Goal: Task Accomplishment & Management: Complete application form

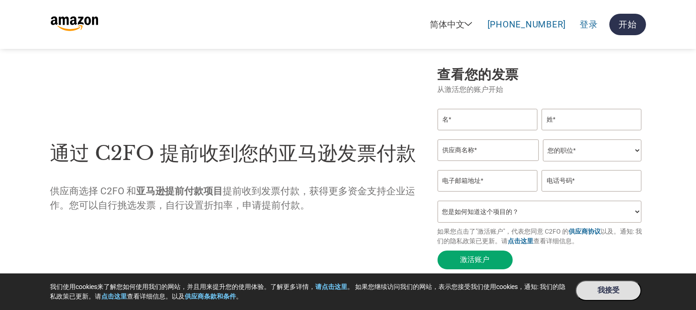
click at [482, 180] on input "email" at bounding box center [487, 181] width 100 height 22
paste input "[EMAIL_ADDRESS][DOMAIN_NAME]"
type input "[EMAIL_ADDRESS][DOMAIN_NAME]"
click at [582, 180] on input "text" at bounding box center [591, 181] width 100 height 22
click at [462, 147] on input "text" at bounding box center [487, 151] width 101 height 22
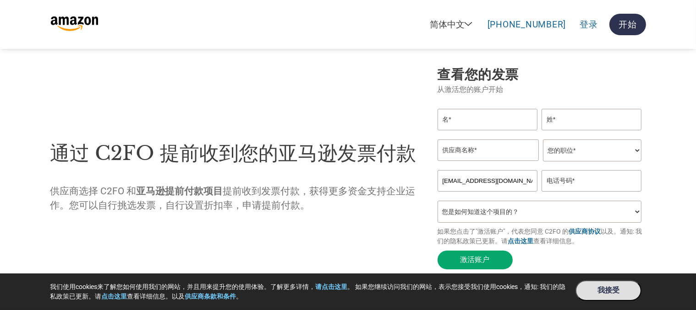
paste input "Flexbee HK Ltd"
type input "Flexbee HK Ltd"
click at [573, 151] on select "您的职位* 首席财务官 会计长 财务长 财务总监 信贷经理 首席执行官 总裁 企业主/创始人 会计人员 簿记人员 应收账款人员 办公室经理 其他" at bounding box center [592, 151] width 98 height 22
select select "Other"
click at [543, 140] on select "您的职位* 首席财务官 会计长 财务长 财务总监 信贷经理 首席执行官 总裁 企业主/创始人 会计人员 簿记人员 应收账款人员 办公室经理 其他" at bounding box center [592, 151] width 98 height 22
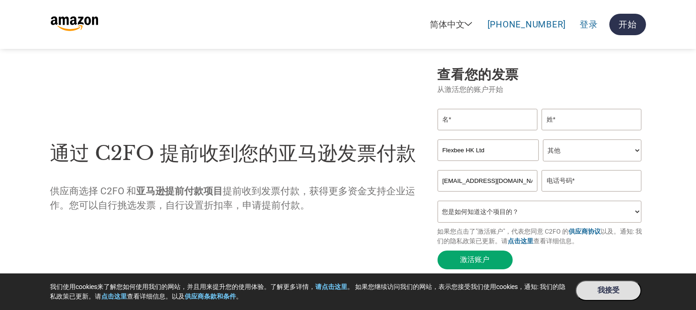
click at [473, 122] on input "text" at bounding box center [487, 120] width 100 height 22
type input "Shirlene"
click at [554, 121] on input "text" at bounding box center [591, 120] width 100 height 22
drag, startPoint x: 484, startPoint y: 120, endPoint x: 408, endPoint y: 125, distance: 75.8
click at [408, 125] on div "通过 C2FO 提前收到您的亚马逊发票付款 供应商选择 C2FO 和 亚马逊提前付款项目 提前收到发票付款，获得更多资金支持企业运作。您可以自行挑选发票，自行…" at bounding box center [347, 170] width 595 height 208
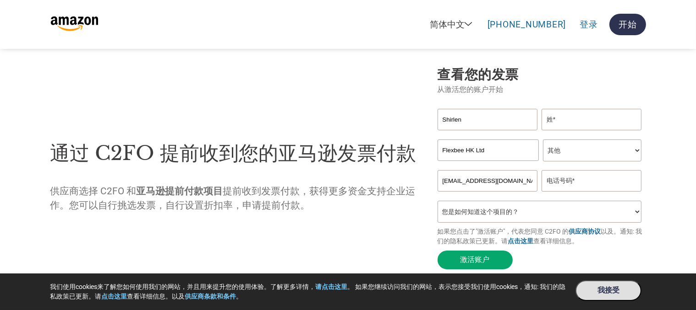
type input "Shirlene"
click at [557, 125] on input "text" at bounding box center [591, 120] width 100 height 22
type input "Ren"
drag, startPoint x: 471, startPoint y: 111, endPoint x: 406, endPoint y: 110, distance: 65.5
click at [407, 110] on div "通过 C2FO 提前收到您的亚马逊发票付款 供应商选择 C2FO 和 亚马逊提前付款项目 提前收到发票付款，获得更多资金支持企业运作。您可以自行挑选发票，自行…" at bounding box center [347, 170] width 595 height 208
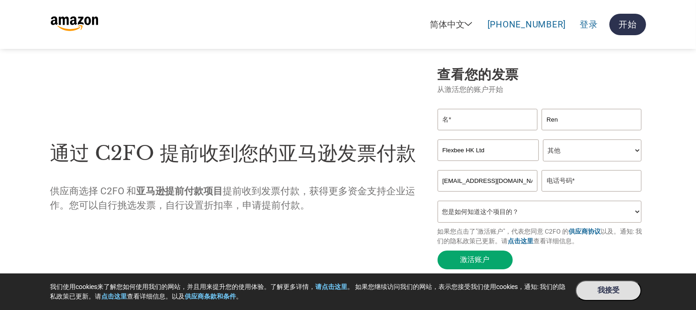
drag, startPoint x: 598, startPoint y: 119, endPoint x: 441, endPoint y: 110, distance: 157.3
click at [441, 110] on div "Ren" at bounding box center [541, 124] width 208 height 31
click at [560, 182] on input "text" at bounding box center [591, 181] width 100 height 22
paste input "[PHONE_NUMBER]"
type input "[PHONE_NUMBER]"
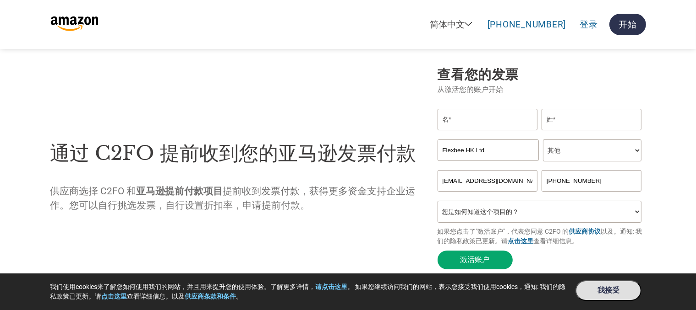
click at [670, 189] on section "通过 C2FO 提前收到您的亚马逊发票付款 供应商选择 C2FO 和 亚马逊提前付款项目 提前收到发票付款，获得更多资金支持企业运作。您可以自行挑选发票，自行…" at bounding box center [348, 170] width 696 height 267
click at [631, 209] on select "您是如何知道这个项目的？ 从我的客户处得知 收到了电子邮件 社交媒体 在线搜索 家人/朋友/熟人 在一次活动中 其他" at bounding box center [539, 212] width 204 height 22
select select "Other"
click at [437, 201] on select "您是如何知道这个项目的？ 从我的客户处得知 收到了电子邮件 社交媒体 在线搜索 家人/朋友/熟人 在一次活动中 其他" at bounding box center [539, 212] width 204 height 22
click at [676, 178] on section "通过 C2FO 提前收到您的亚马逊发票付款 供应商选择 C2FO 和 亚马逊提前付款项目 提前收到发票付款，获得更多资金支持企业运作。您可以自行挑选发票，自行…" at bounding box center [348, 170] width 696 height 267
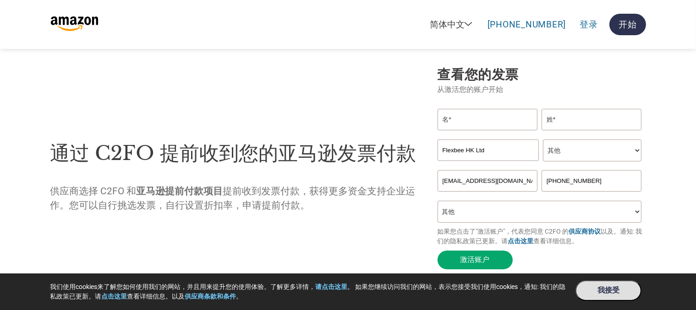
click at [655, 105] on section "通过 C2FO 提前收到您的亚马逊发票付款 供应商选择 C2FO 和 亚马逊提前付款项目 提前收到发票付款，获得更多资金支持企业运作。您可以自行挑选发票，自行…" at bounding box center [348, 170] width 696 height 267
click at [462, 117] on input "text" at bounding box center [487, 120] width 100 height 22
type input "[PERSON_NAME]"
click at [581, 119] on input "text" at bounding box center [591, 120] width 100 height 22
type input "[PERSON_NAME]"
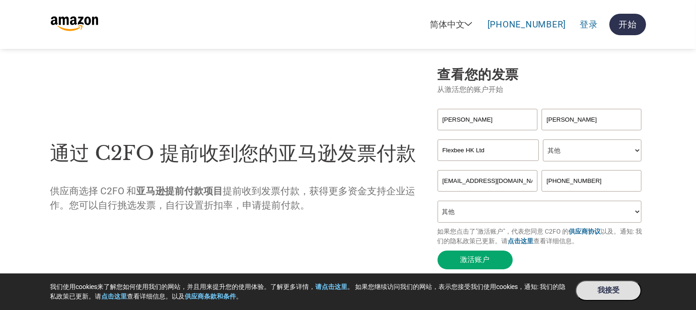
click at [579, 148] on select "您的职位* 首席财务官 会计长 财务长 财务总监 信贷经理 首席执行官 总裁 企业主/创始人 会计人员 簿记人员 应收账款人员 办公室经理 其他" at bounding box center [592, 151] width 98 height 22
select select "Owner / Founder"
click at [543, 140] on select "您的职位* 首席财务官 会计长 财务长 财务总监 信贷经理 首席执行官 总裁 企业主/创始人 会计人员 簿记人员 应收账款人员 办公室经理 其他" at bounding box center [592, 151] width 98 height 22
click at [679, 98] on section "通过 C2FO 提前收到您的亚马逊发票付款 供应商选择 C2FO 和 亚马逊提前付款项目 提前收到发票付款，获得更多资金支持企业运作。您可以自行挑选发票，自行…" at bounding box center [348, 170] width 696 height 267
click at [498, 258] on button "激活账户" at bounding box center [474, 260] width 75 height 19
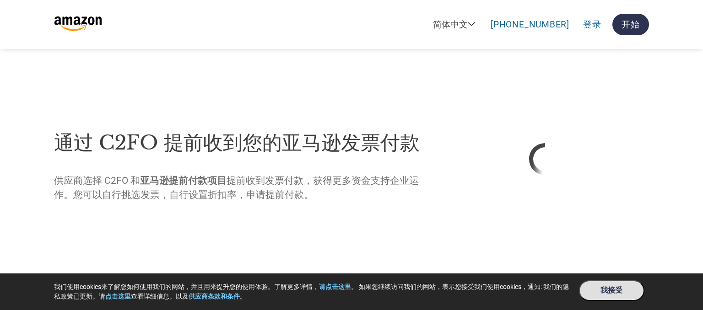
select select "zh-CN"
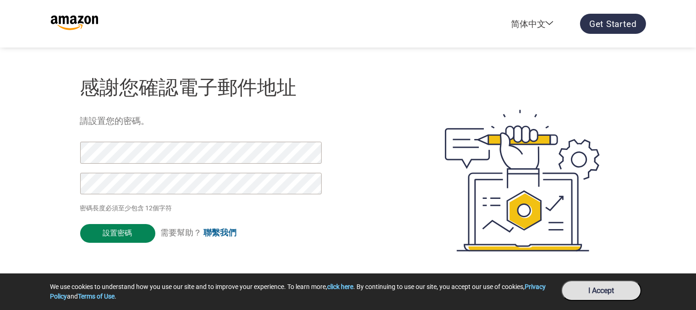
click at [136, 230] on input "設置密碼" at bounding box center [117, 233] width 75 height 19
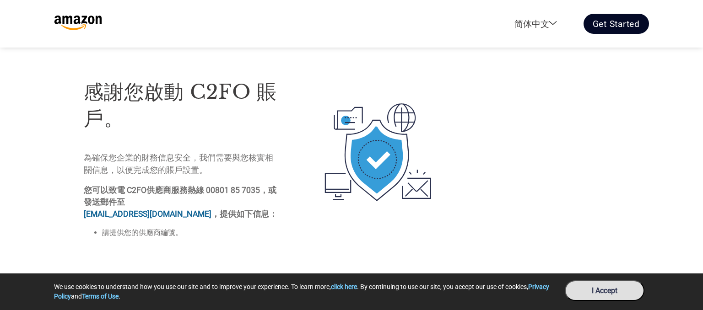
click at [626, 24] on link "Get Started" at bounding box center [616, 24] width 65 height 20
click at [604, 29] on link "Get Started" at bounding box center [616, 24] width 65 height 20
click at [614, 20] on link "Get Started" at bounding box center [616, 24] width 65 height 20
click at [615, 21] on link "Get Started" at bounding box center [616, 24] width 65 height 20
click at [618, 22] on link "Get Started" at bounding box center [616, 24] width 65 height 20
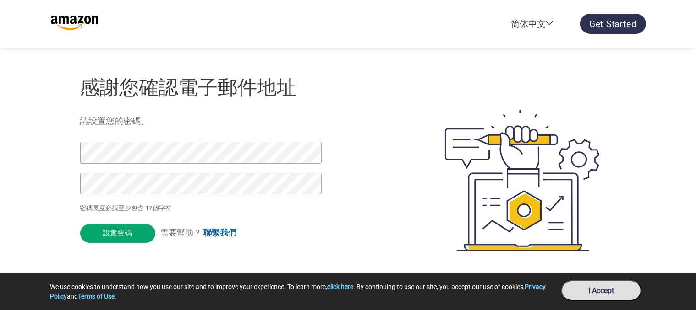
click at [69, 19] on img at bounding box center [74, 23] width 48 height 15
